Goal: Information Seeking & Learning: Learn about a topic

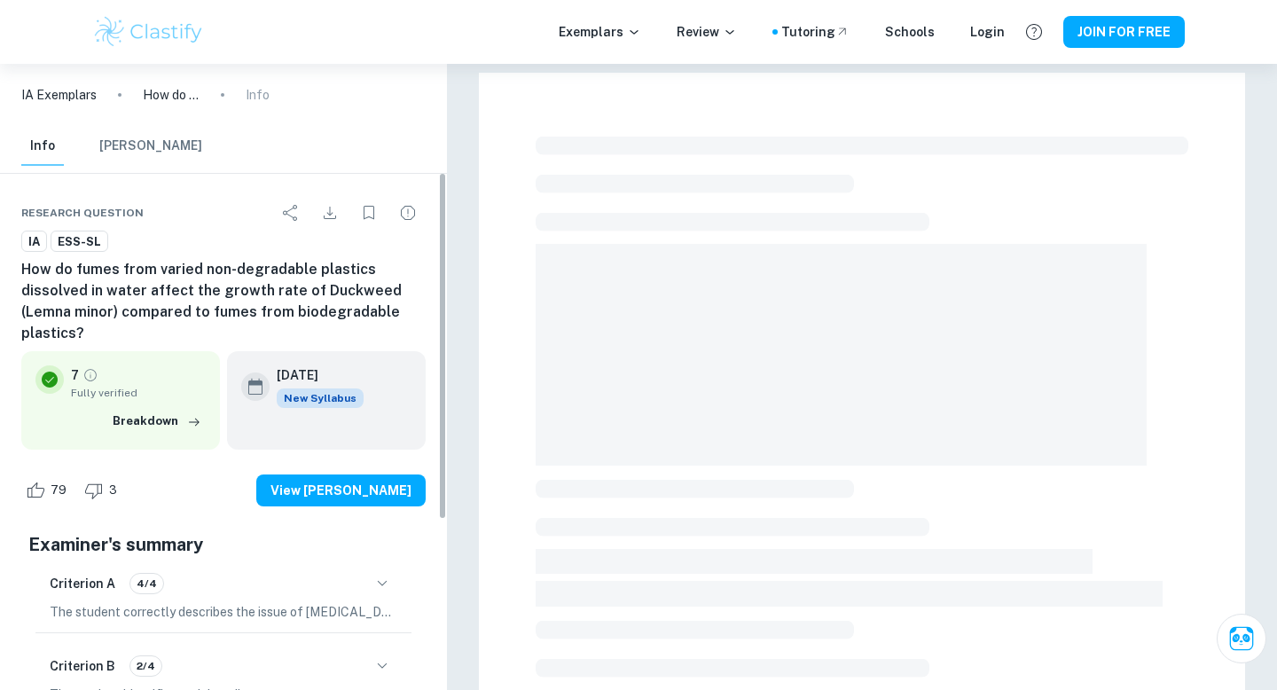
checkbox input "true"
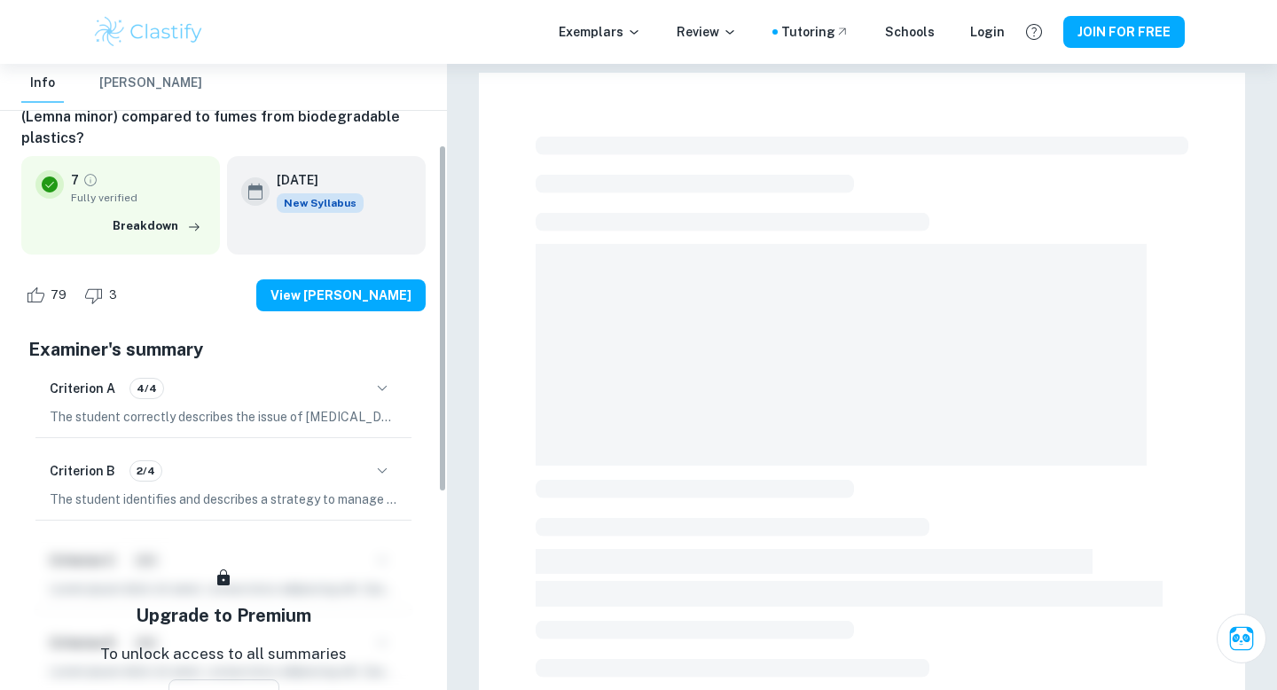
scroll to position [145, 0]
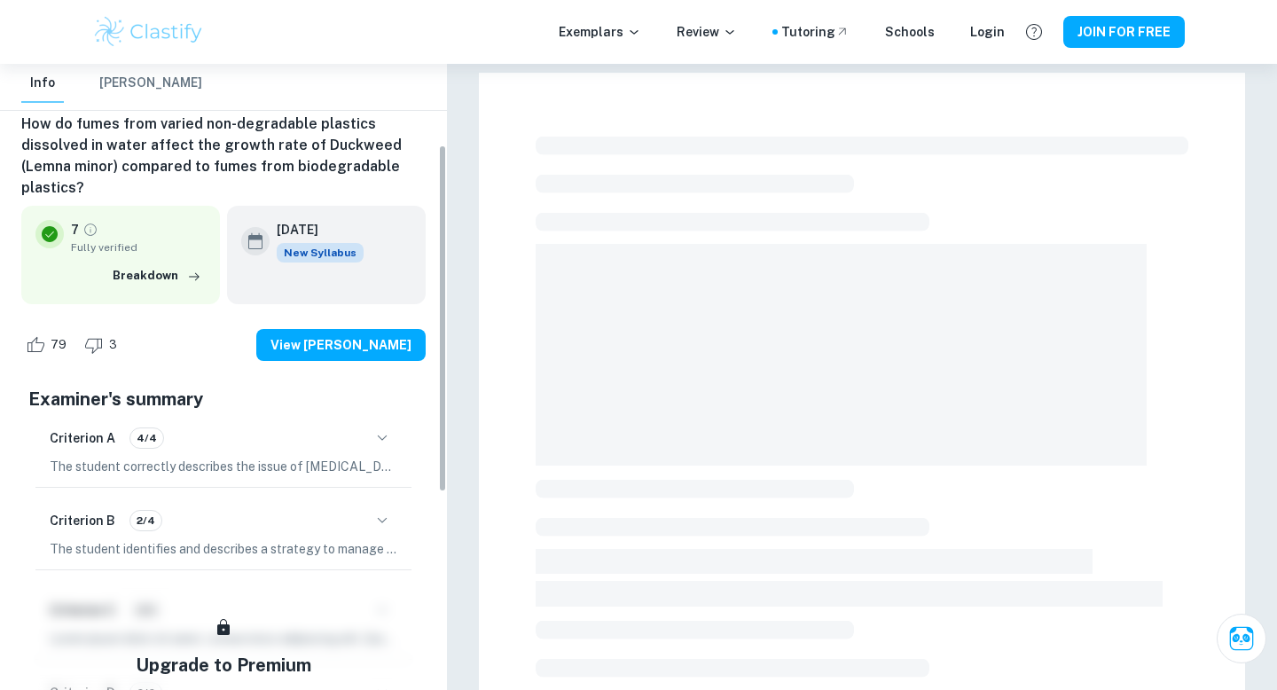
click at [374, 524] on div "Examiner's summary Criterion A 4/4 The student correctly describes the issue of…" at bounding box center [223, 688] width 404 height 618
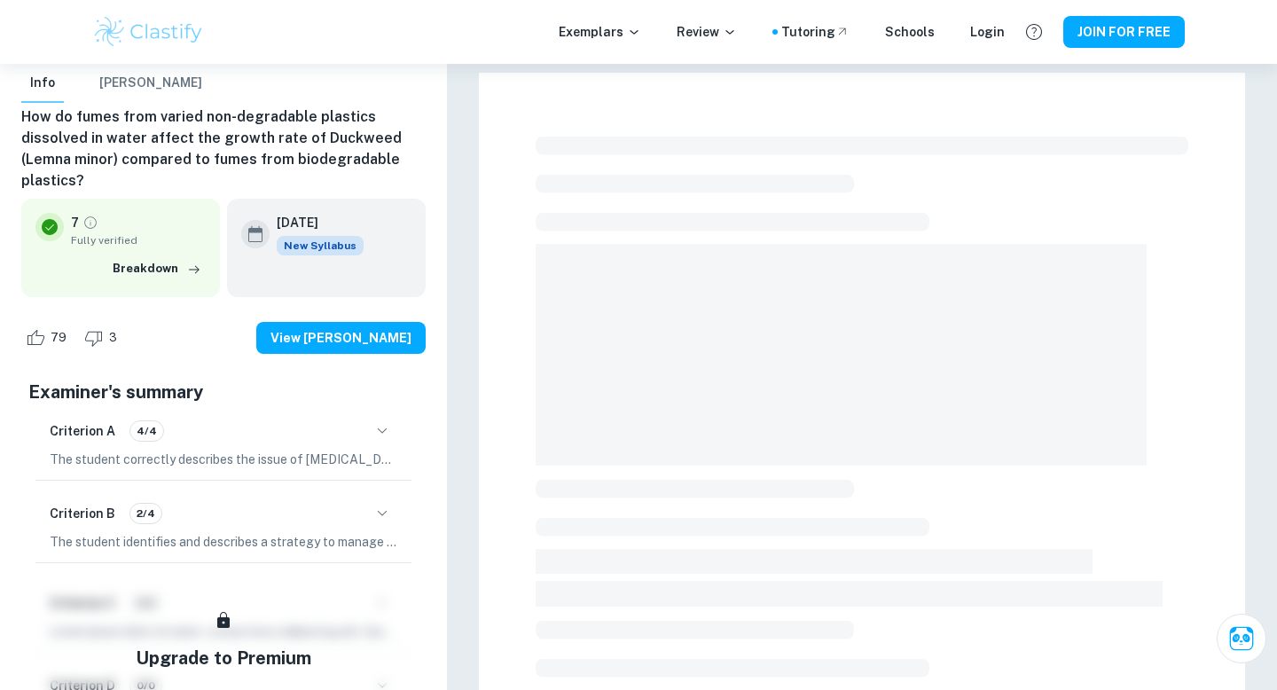
click at [385, 514] on icon "button" at bounding box center [382, 513] width 21 height 21
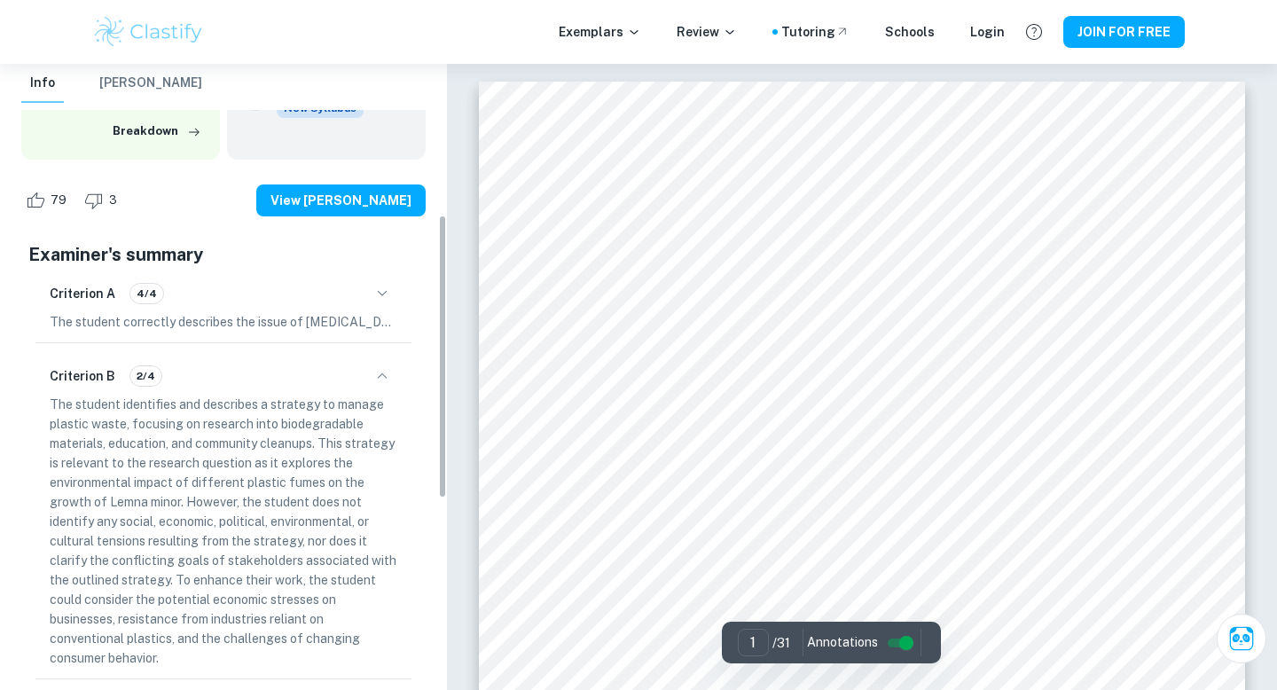
scroll to position [333, 0]
